Goal: Task Accomplishment & Management: Contribute content

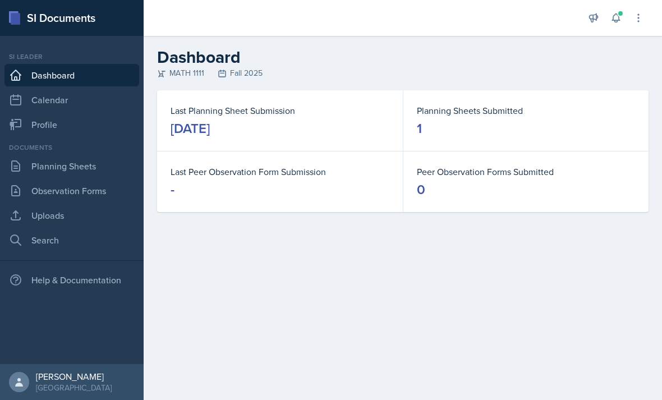
click at [89, 215] on link "Uploads" at bounding box center [71, 215] width 135 height 22
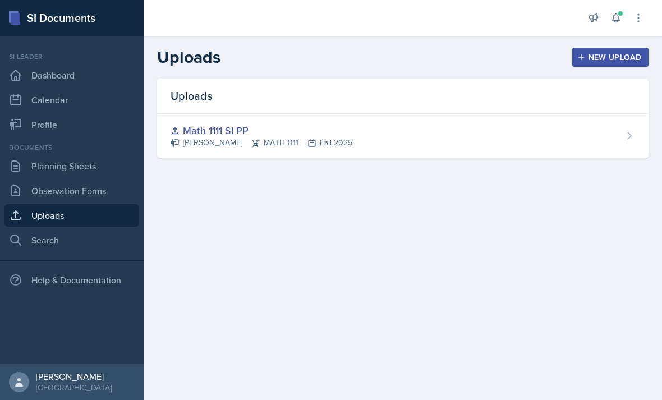
click at [95, 162] on link "Planning Sheets" at bounding box center [71, 166] width 135 height 22
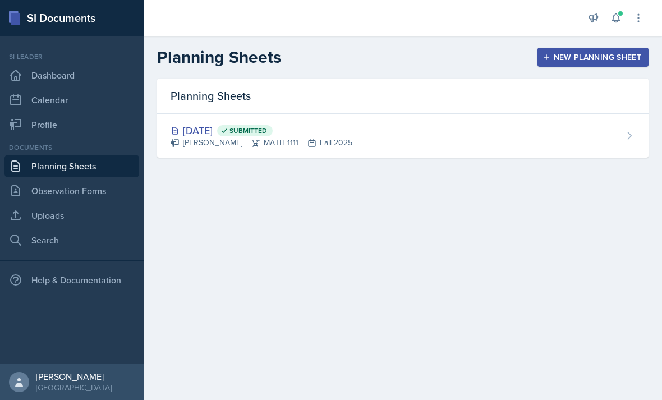
click at [105, 218] on link "Uploads" at bounding box center [71, 215] width 135 height 22
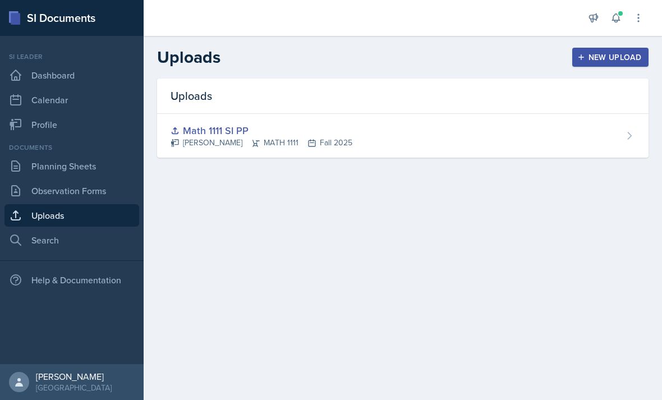
click at [482, 53] on div "New Upload" at bounding box center [610, 57] width 62 height 9
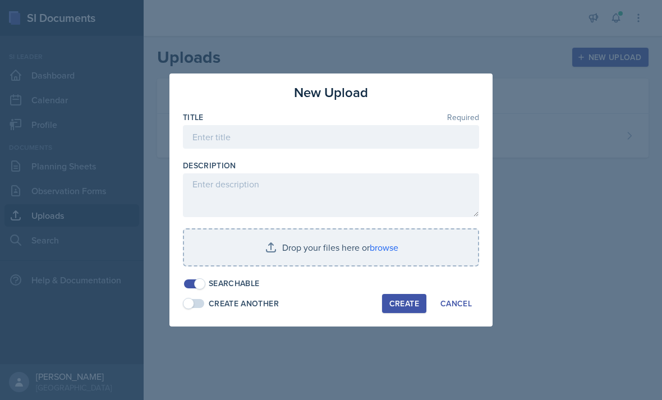
click at [349, 242] on input "file" at bounding box center [331, 247] width 294 height 36
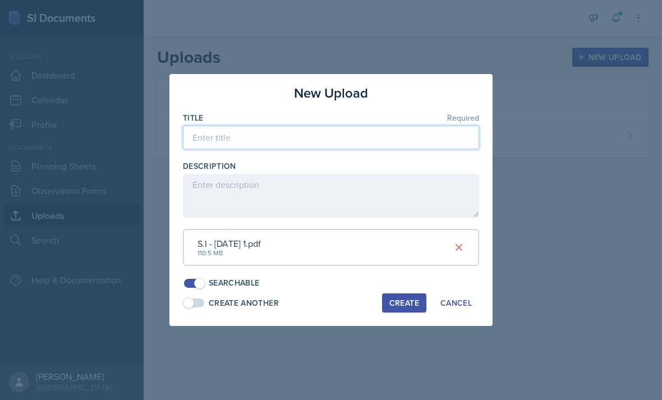
click at [375, 141] on input at bounding box center [331, 138] width 296 height 24
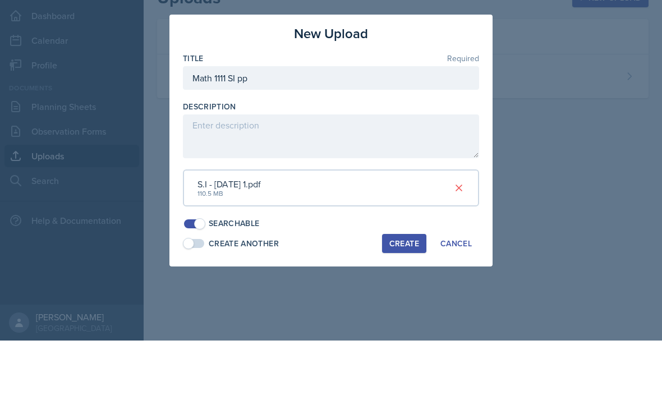
scroll to position [36, 0]
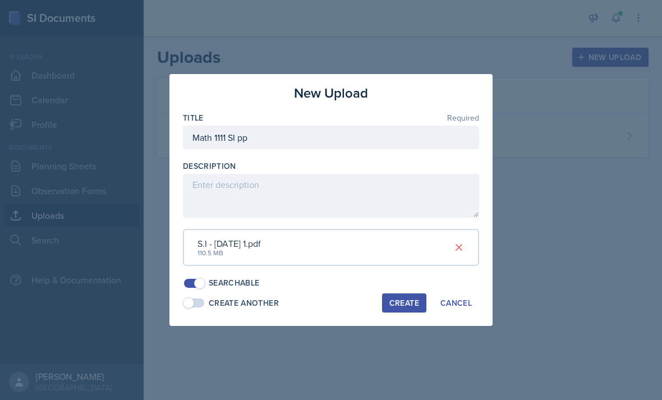
click at [408, 298] on div "Create" at bounding box center [404, 302] width 30 height 9
click at [393, 304] on button "Create" at bounding box center [404, 302] width 44 height 19
click at [482, 22] on div at bounding box center [331, 200] width 662 height 400
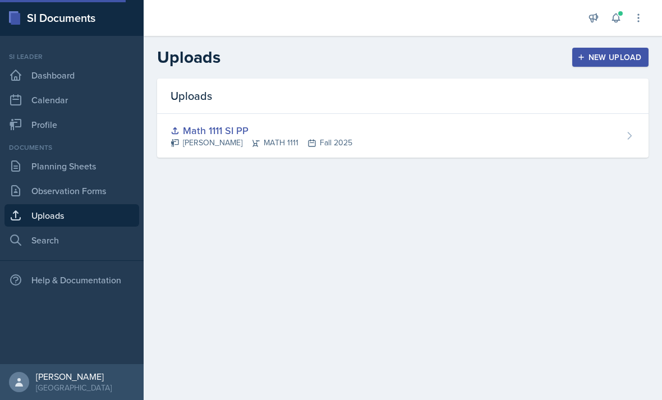
click at [482, 53] on div "New Upload" at bounding box center [610, 57] width 62 height 9
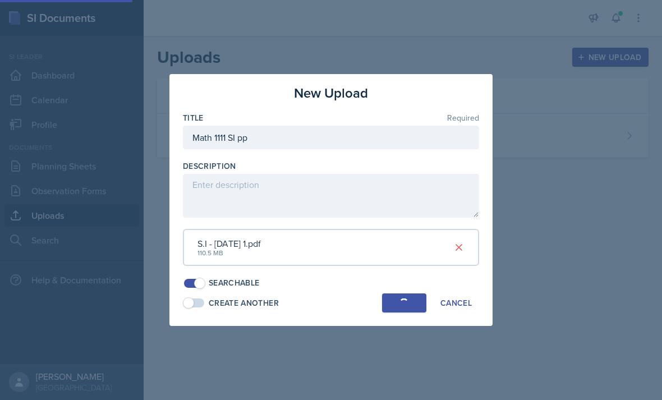
click at [411, 293] on button "Create" at bounding box center [404, 302] width 44 height 19
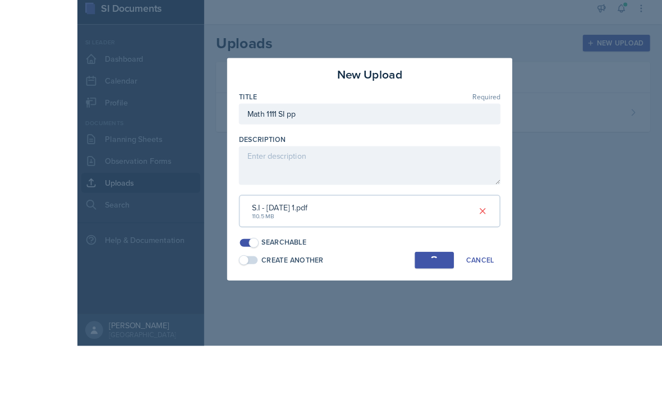
scroll to position [0, 0]
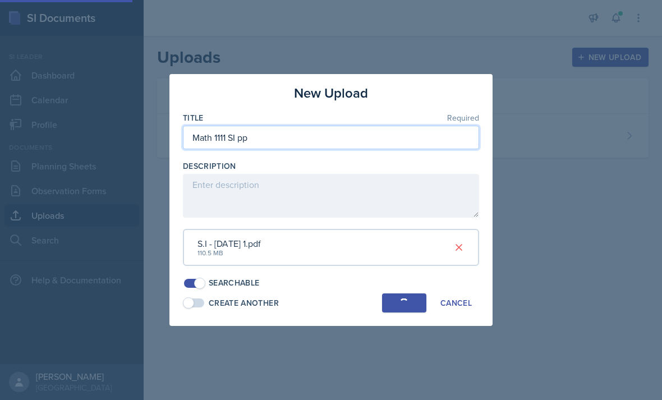
click at [322, 145] on input "Math 1111 SI pp" at bounding box center [331, 138] width 296 height 24
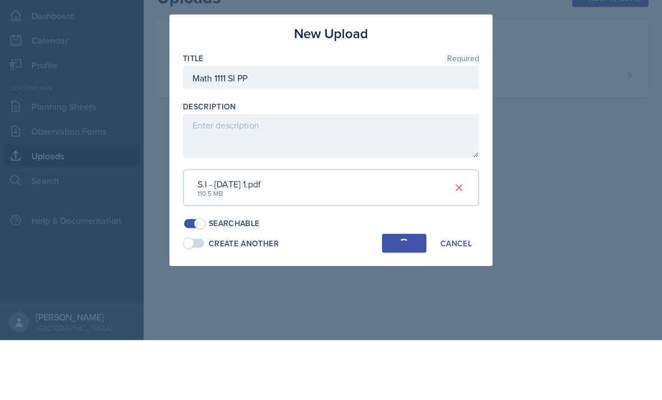
scroll to position [36, 0]
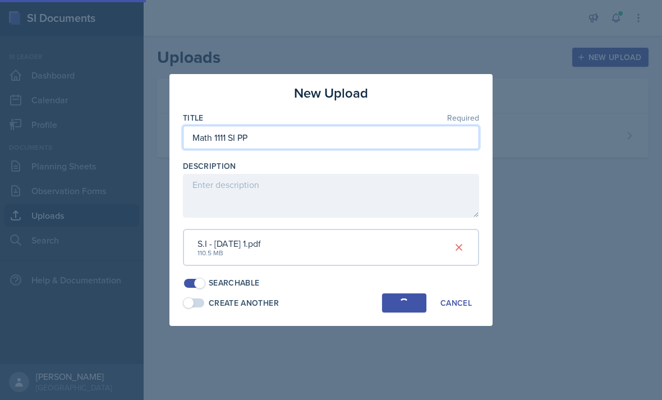
type input "Math 1111 SI PP"
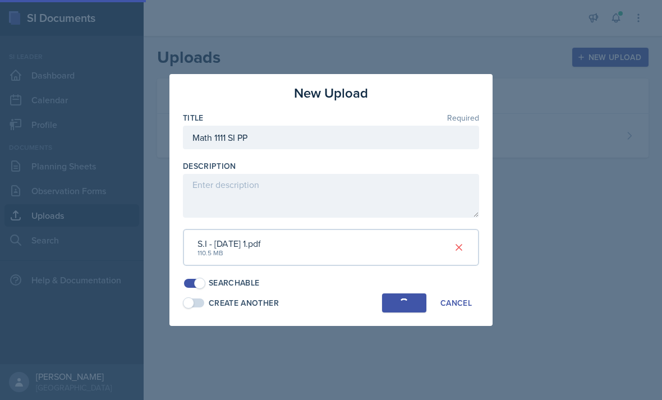
click at [411, 293] on button "Create" at bounding box center [404, 302] width 44 height 19
click at [470, 299] on div "Cancel" at bounding box center [455, 302] width 31 height 9
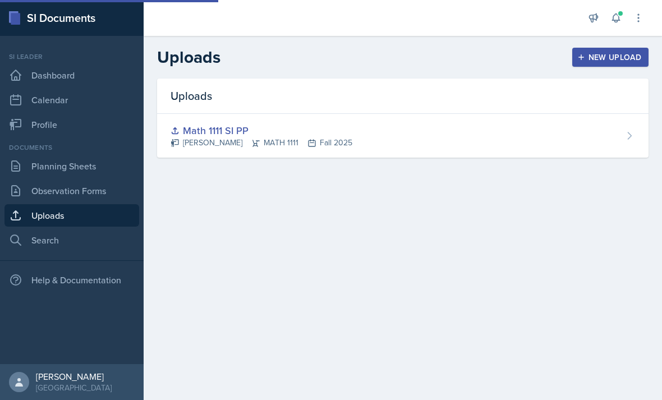
click at [482, 53] on div "New Upload" at bounding box center [610, 57] width 62 height 9
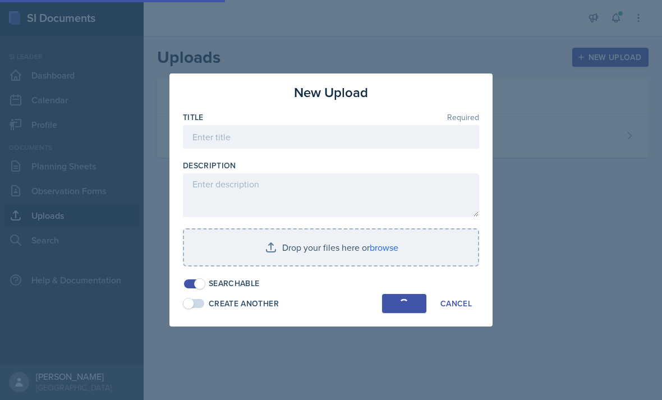
click at [482, 140] on div at bounding box center [331, 200] width 662 height 400
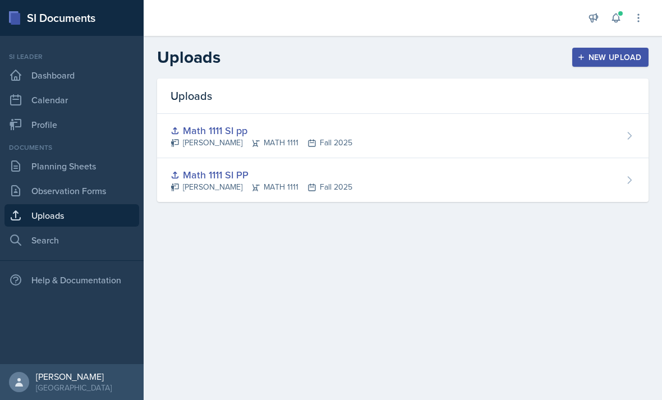
click at [463, 137] on div "Math 1111 SI pp [PERSON_NAME] MATH 1111 Fall 2025" at bounding box center [402, 136] width 491 height 44
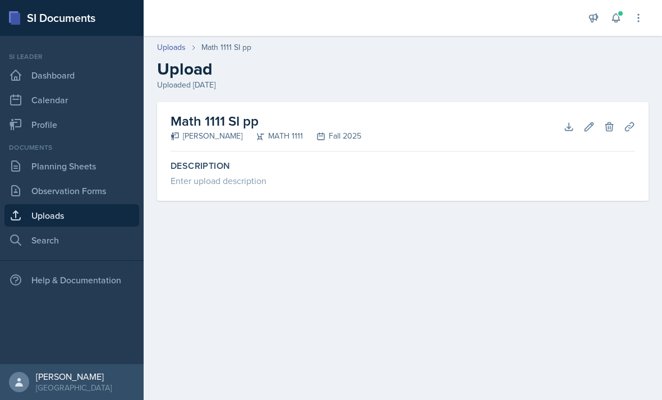
click at [469, 128] on div "Math 1111 SI pp [PERSON_NAME] MATH 1111 Fall 2025 Download Edit Delete Planning…" at bounding box center [402, 126] width 464 height 49
click at [183, 46] on link "Uploads" at bounding box center [171, 47] width 29 height 12
